Goal: Information Seeking & Learning: Learn about a topic

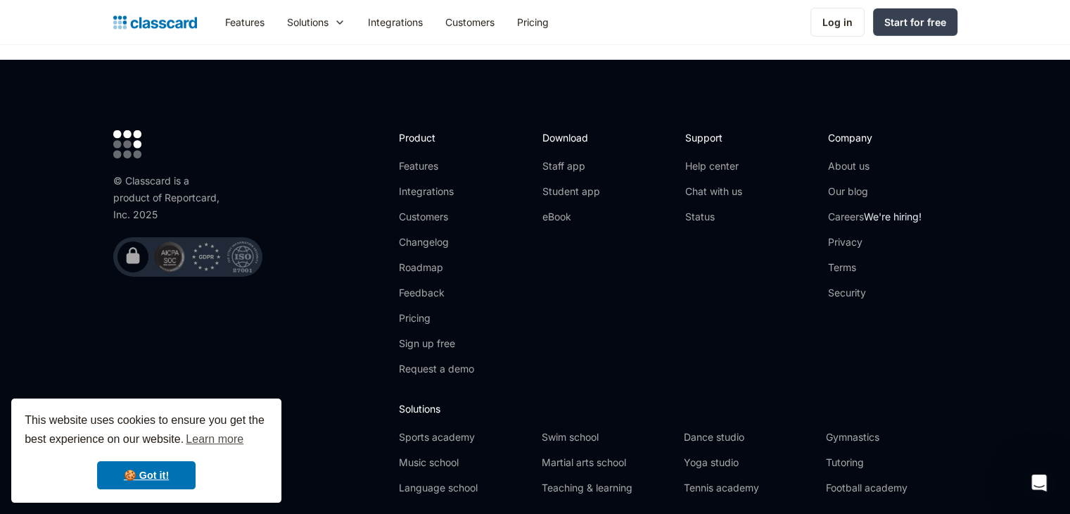
scroll to position [4655, 0]
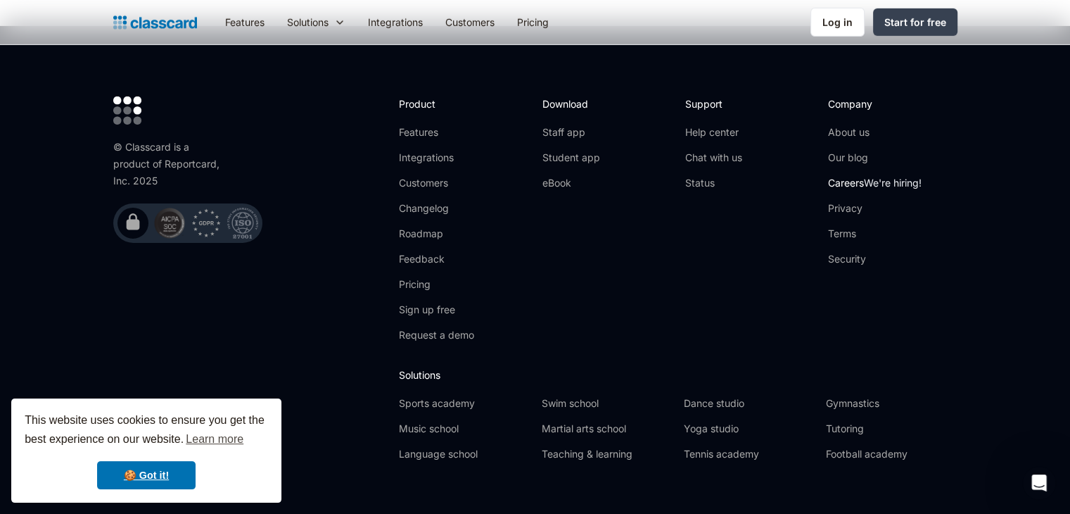
click at [843, 176] on link "Careers We're hiring!" at bounding box center [875, 183] width 94 height 14
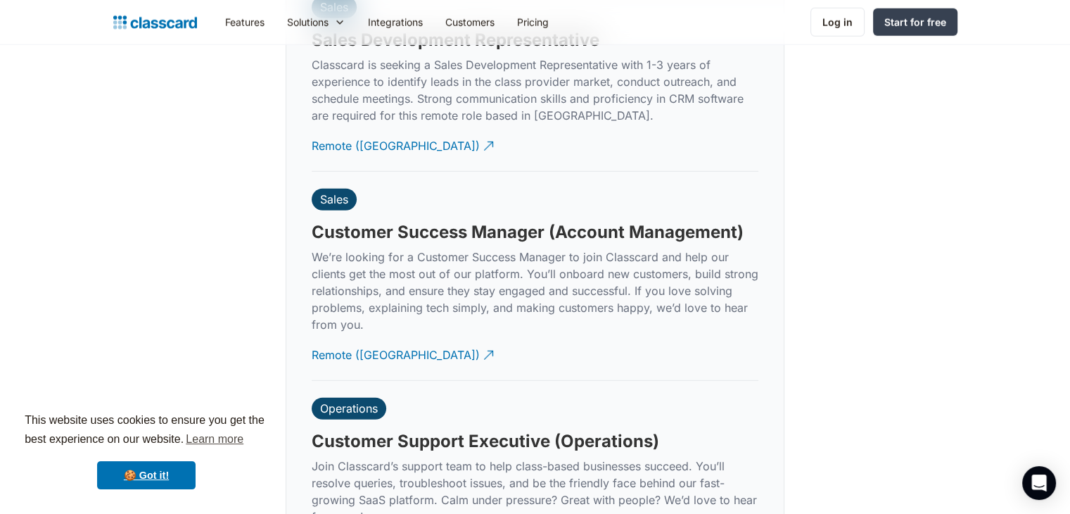
scroll to position [3939, 0]
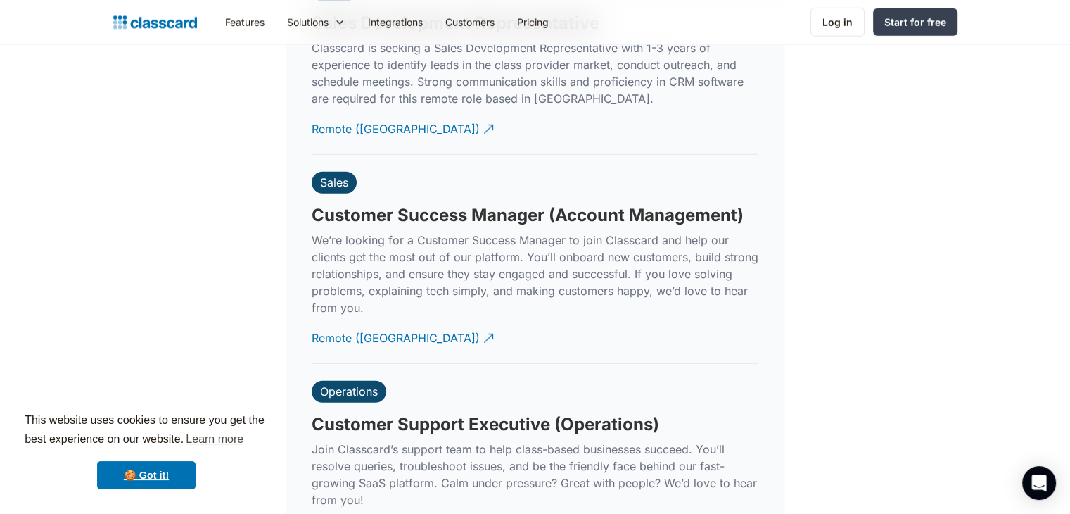
click at [373, 231] on p "We’re looking for a Customer Success Manager to join Classcard and help our cli…" at bounding box center [535, 273] width 447 height 84
click at [374, 205] on h3 "Customer Success Manager (Account Management)" at bounding box center [528, 215] width 432 height 21
click at [336, 185] on div "Sales Customer Success Manager (Account Management) We’re looking for a Custome…" at bounding box center [535, 259] width 447 height 208
click at [336, 172] on div "Sales" at bounding box center [334, 183] width 45 height 22
click at [336, 175] on div "Sales" at bounding box center [334, 182] width 28 height 14
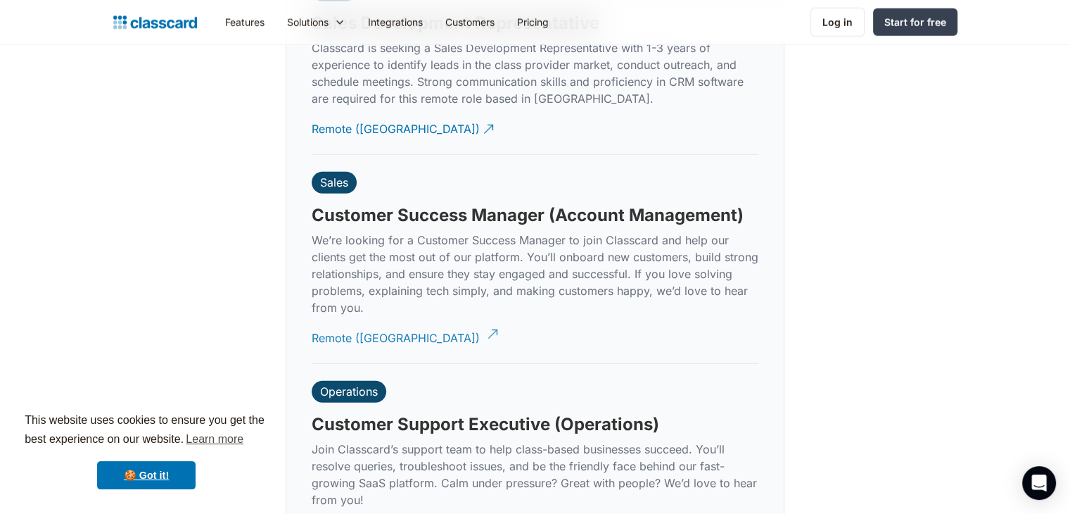
click at [485, 326] on img at bounding box center [492, 333] width 15 height 15
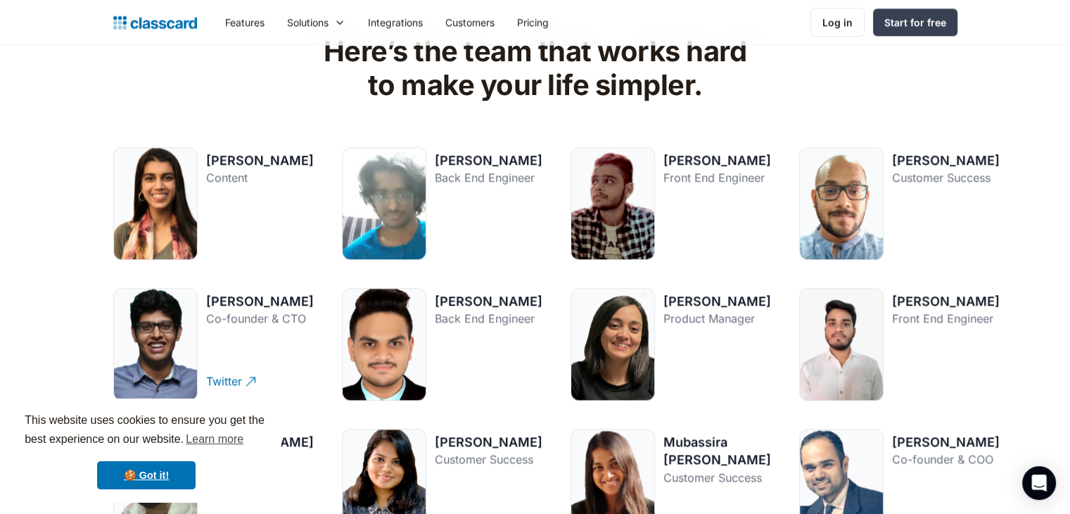
scroll to position [1759, 0]
